Goal: Navigation & Orientation: Find specific page/section

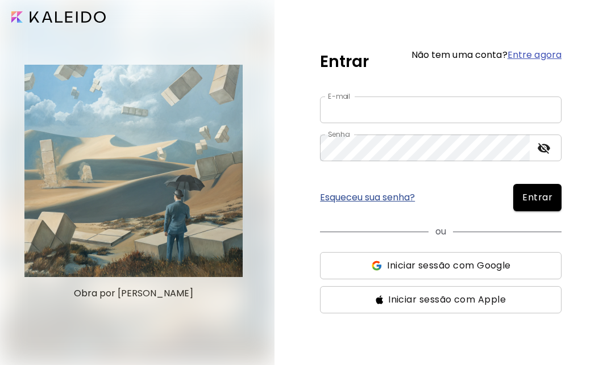
type input "**********"
click at [548, 199] on span "Entrar" at bounding box center [537, 198] width 30 height 14
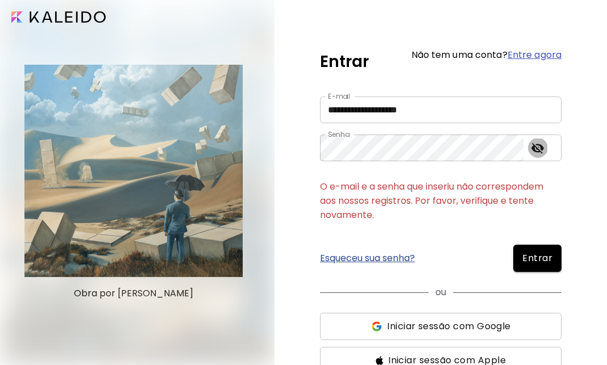
click at [533, 148] on icon "toggle password visibility" at bounding box center [537, 148] width 12 height 11
click at [533, 148] on icon "toggle password visibility" at bounding box center [537, 148] width 12 height 9
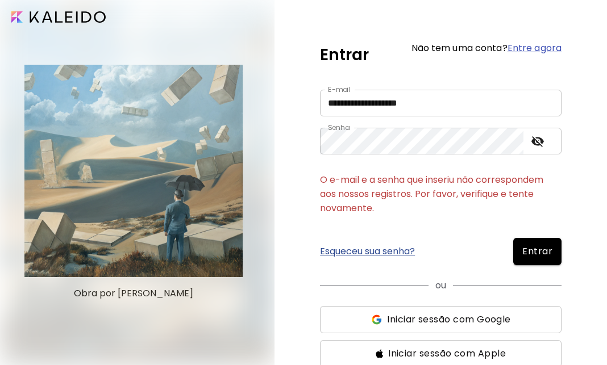
click at [449, 316] on span "Iniciar sessão com Google" at bounding box center [448, 320] width 123 height 14
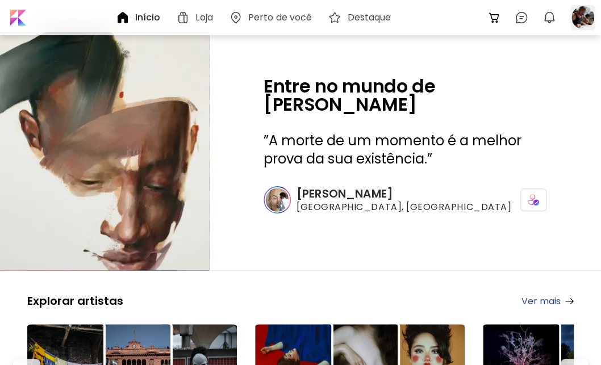
click at [582, 23] on div at bounding box center [582, 17] width 25 height 25
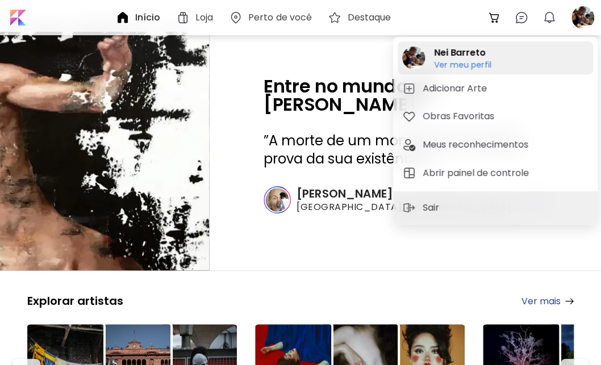
click at [461, 51] on h2 "Nei Barreto" at bounding box center [462, 53] width 57 height 14
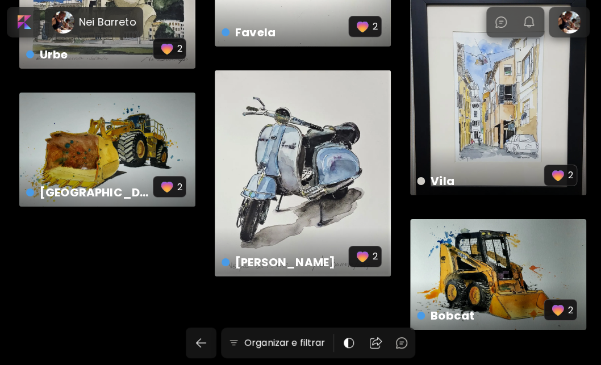
scroll to position [1249, 0]
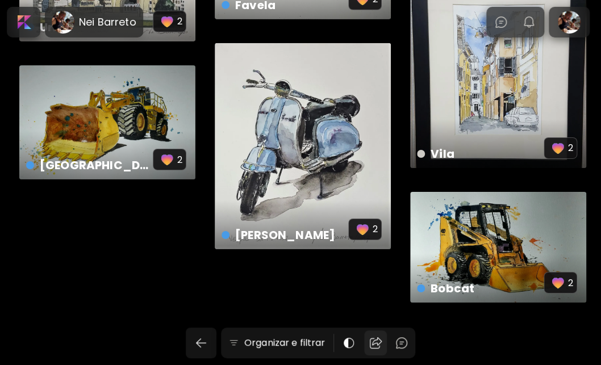
click at [377, 344] on img at bounding box center [376, 343] width 14 height 14
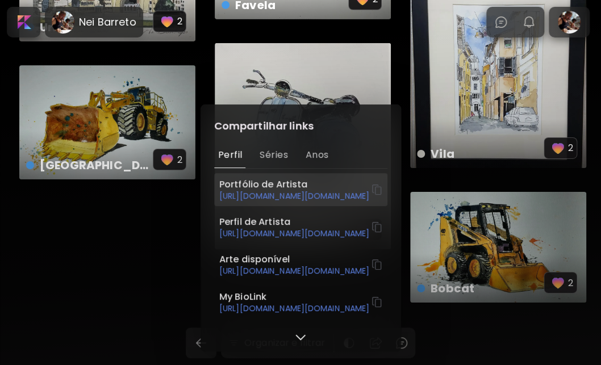
click at [287, 191] on h6 "Portfólio de Artista" at bounding box center [295, 184] width 152 height 12
click at [340, 198] on h6 "[URL][DOMAIN_NAME][DOMAIN_NAME]" at bounding box center [295, 196] width 152 height 10
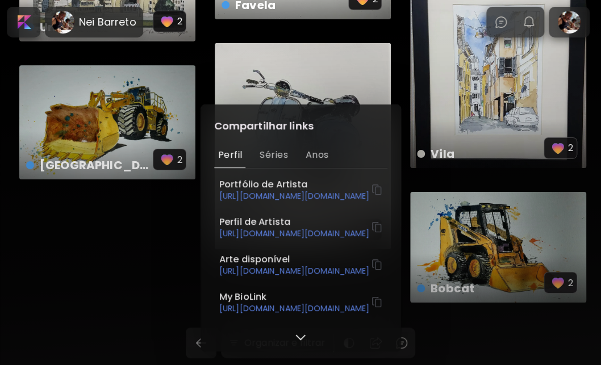
click at [148, 281] on div "Compartilhar links Perfil Séries Anos Portfólio de Artista [URL][DOMAIN_NAME][D…" at bounding box center [300, 182] width 601 height 365
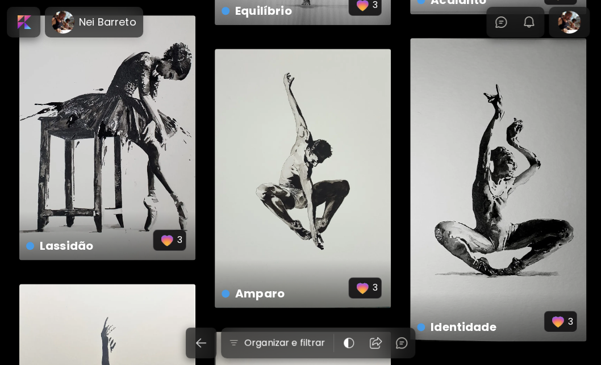
scroll to position [284, 0]
